Goal: Task Accomplishment & Management: Manage account settings

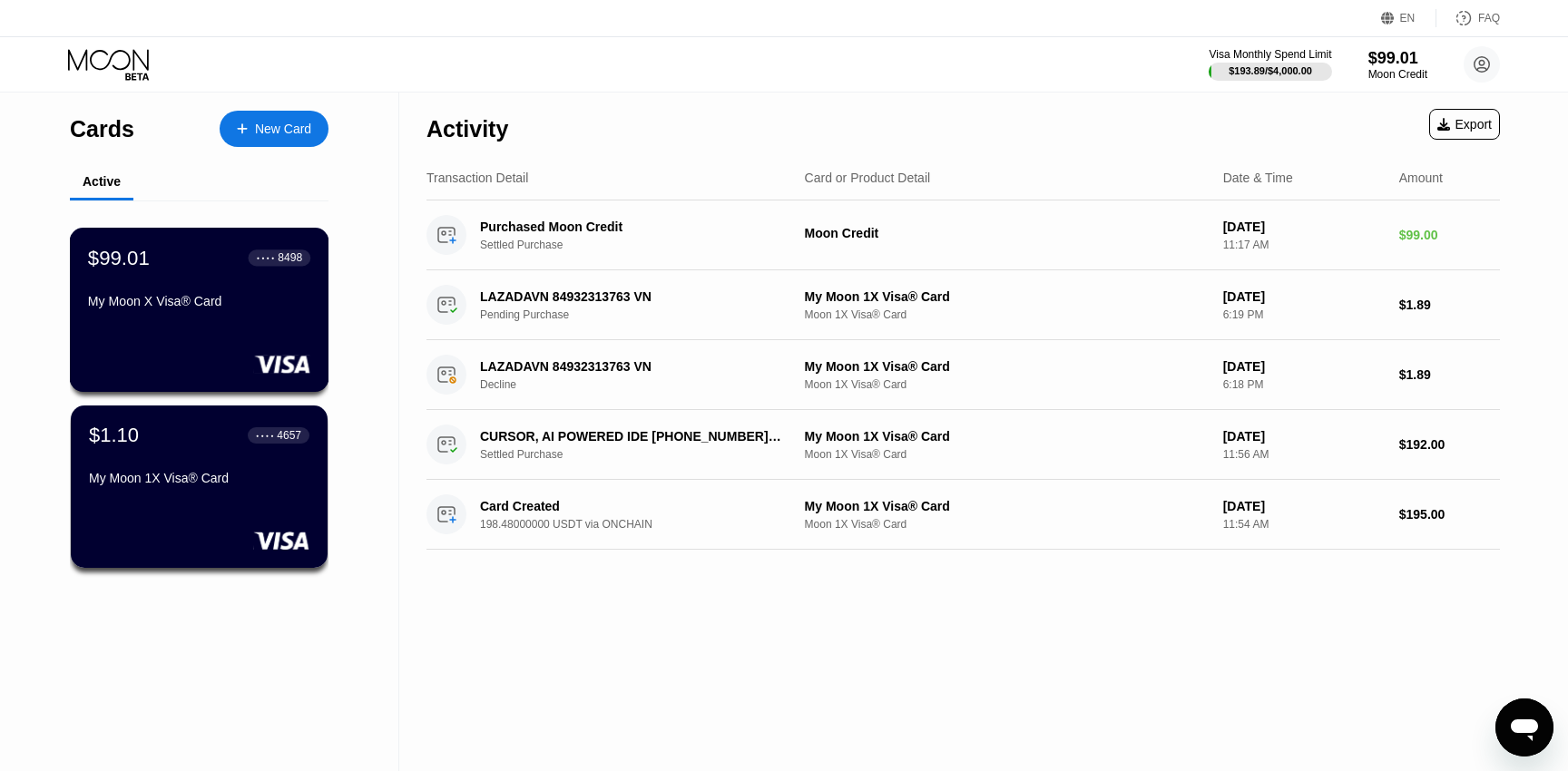
click at [224, 317] on div "$99.01 ● ● ● ● 8498 My Moon X Visa® Card" at bounding box center [199, 309] width 260 height 164
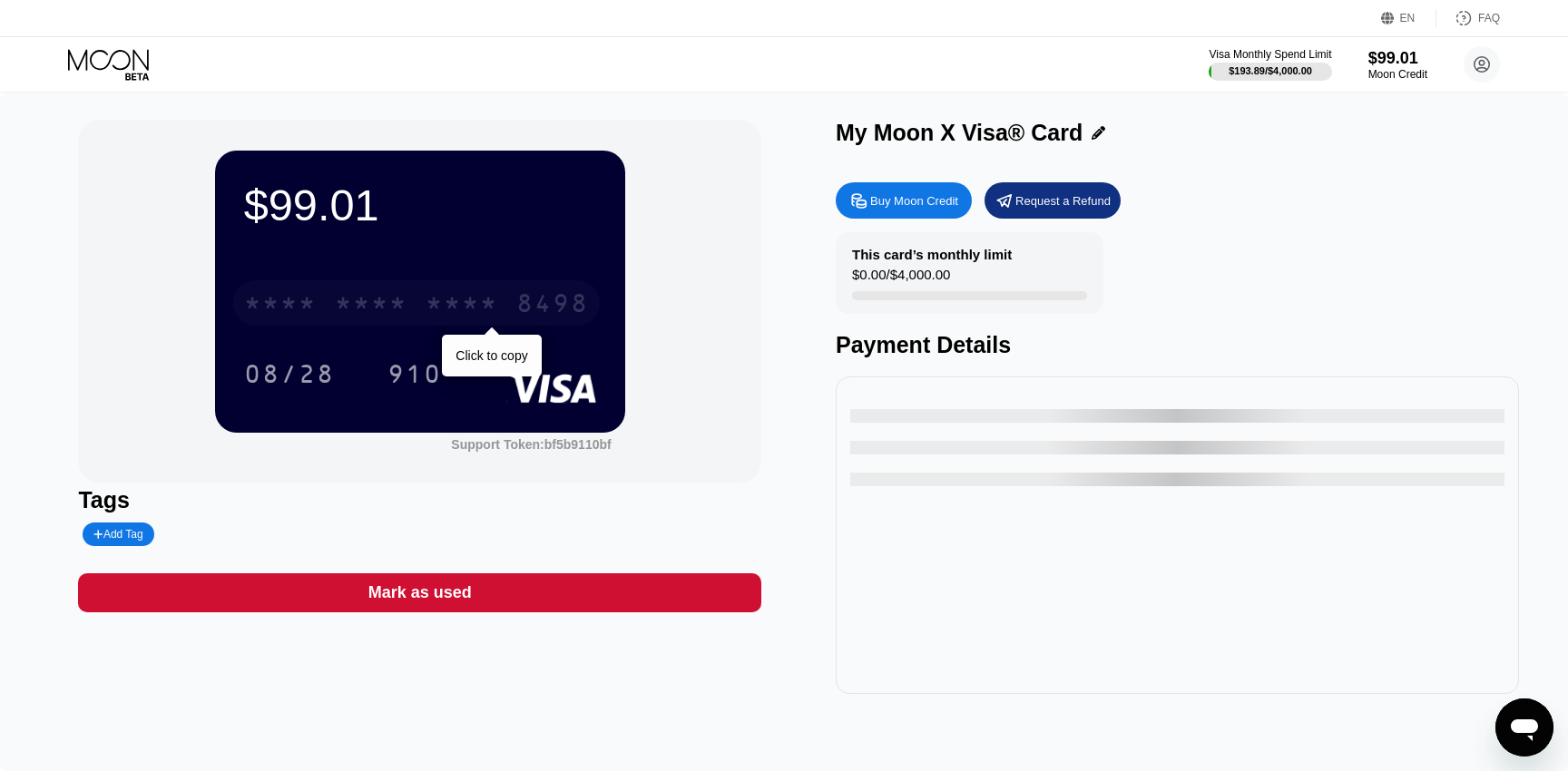
click at [364, 288] on div "* * * * * * * * * * * * 8498" at bounding box center [416, 303] width 367 height 45
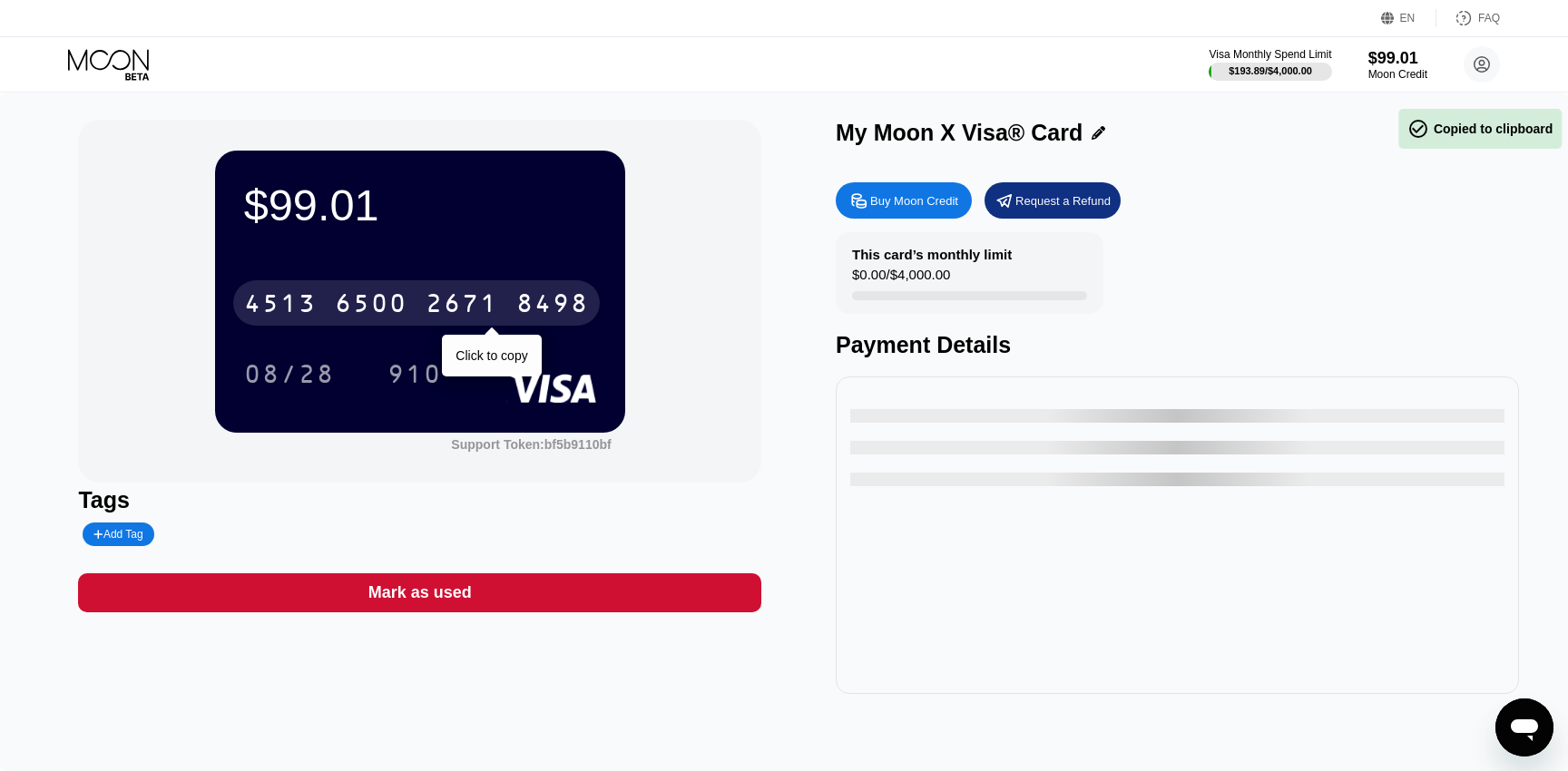
click at [364, 288] on div "[CREDIT_CARD_NUMBER]" at bounding box center [416, 303] width 367 height 45
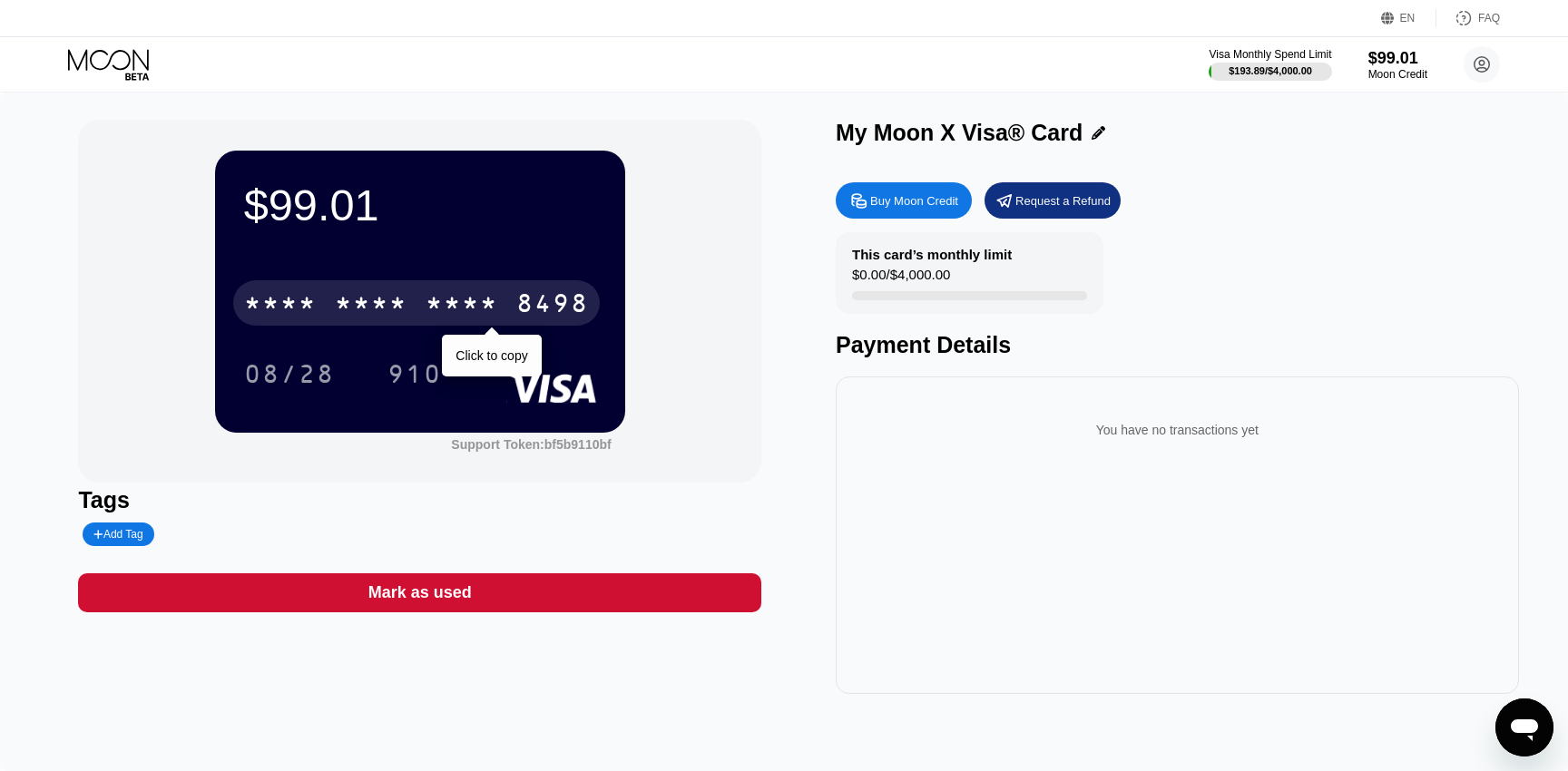
click at [531, 303] on div "8498" at bounding box center [553, 306] width 73 height 29
